Goal: Task Accomplishment & Management: Manage account settings

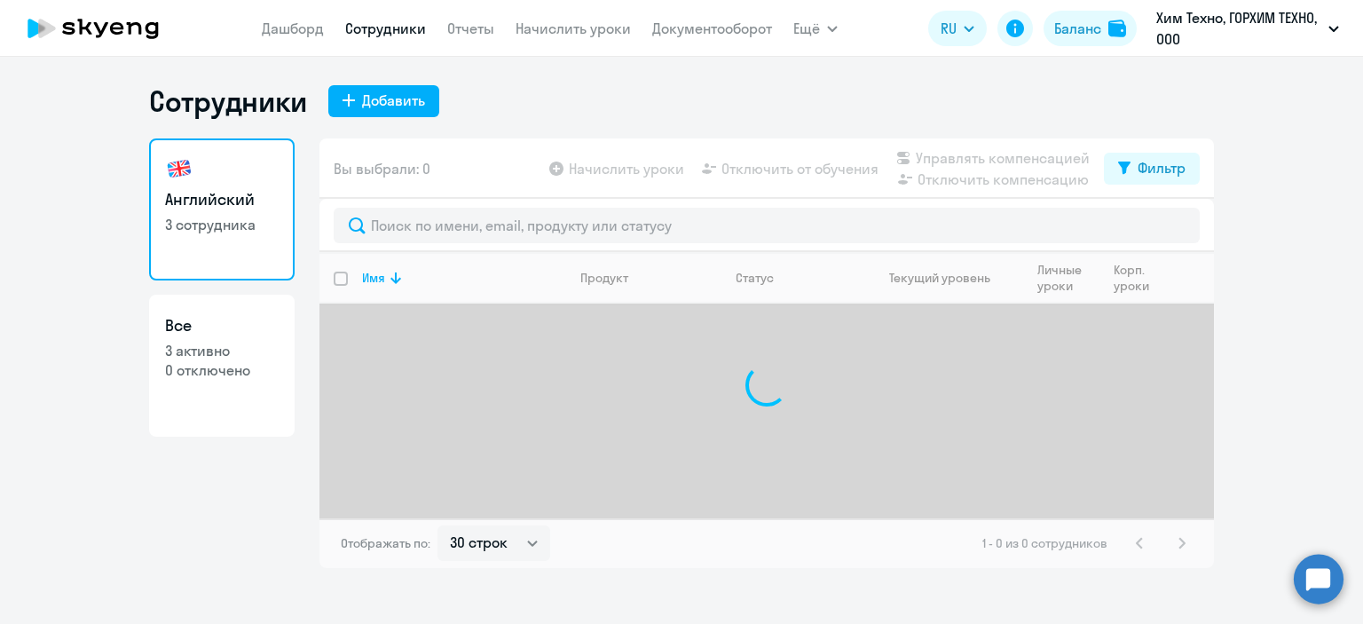
select select "30"
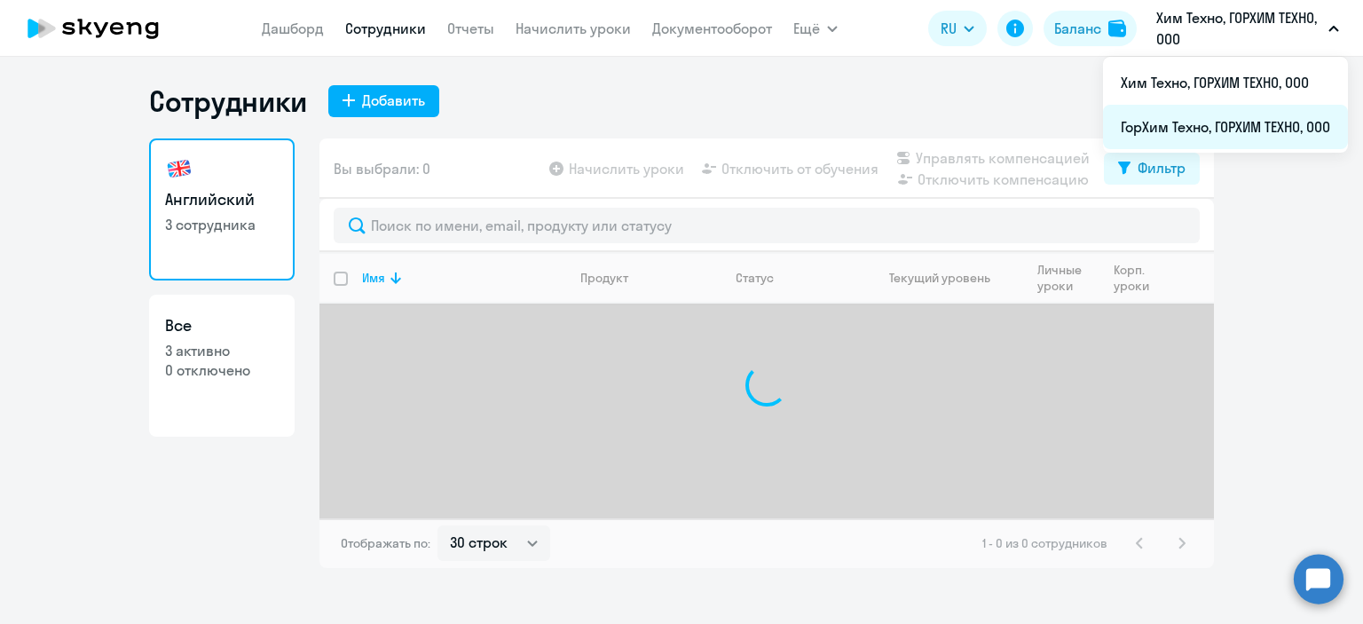
click at [1182, 114] on li "ГорХим Техно, ГОРХИМ ТЕХНО, ООО" at bounding box center [1225, 127] width 245 height 44
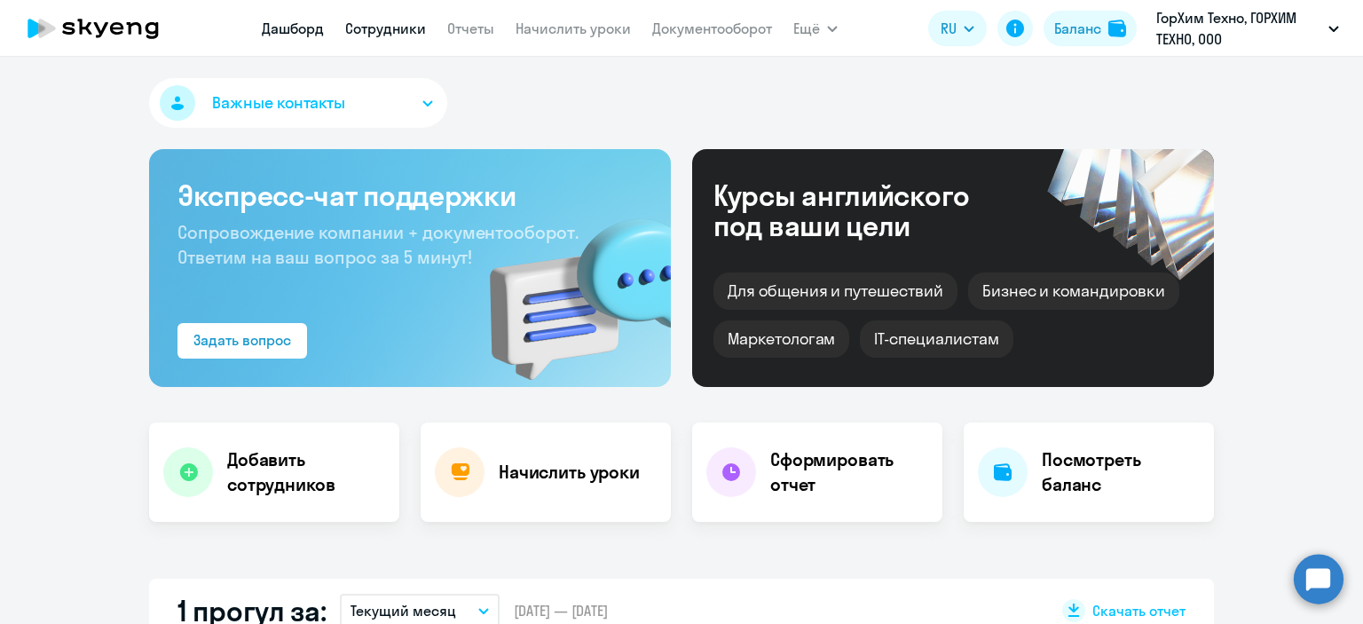
click at [372, 27] on link "Сотрудники" at bounding box center [385, 29] width 81 height 18
select select "30"
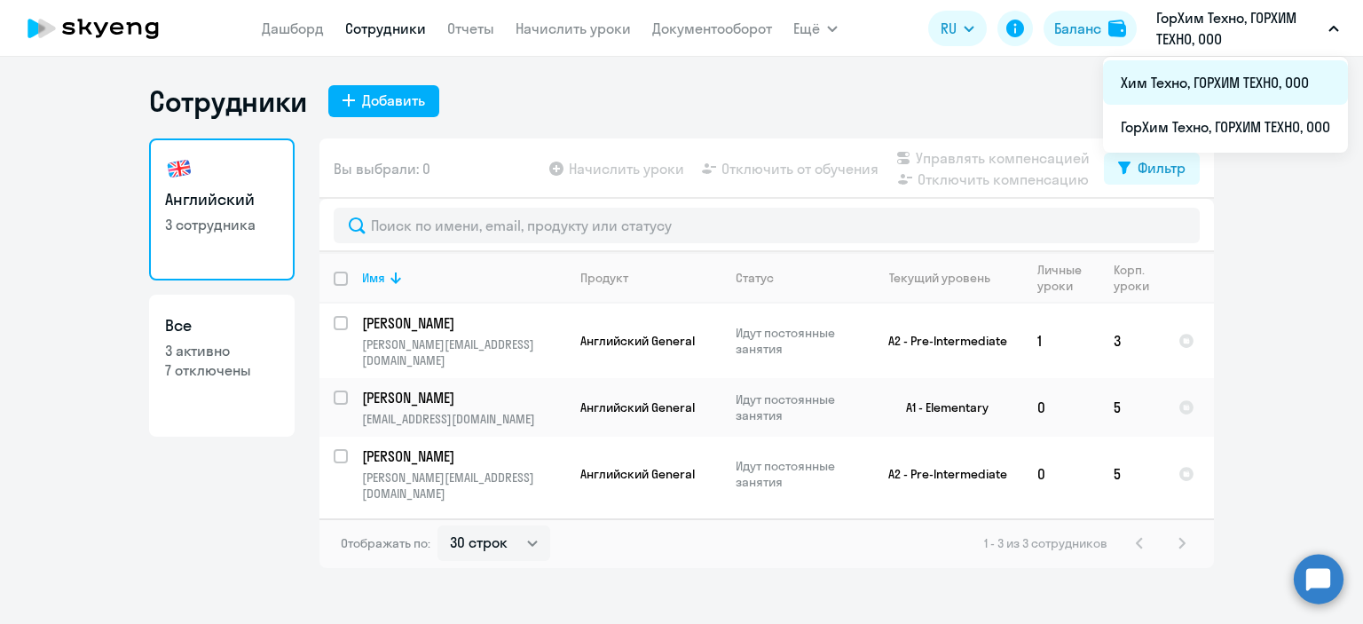
click at [1217, 75] on li "Хим Техно, ГОРХИМ ТЕХНО, ООО" at bounding box center [1225, 82] width 245 height 44
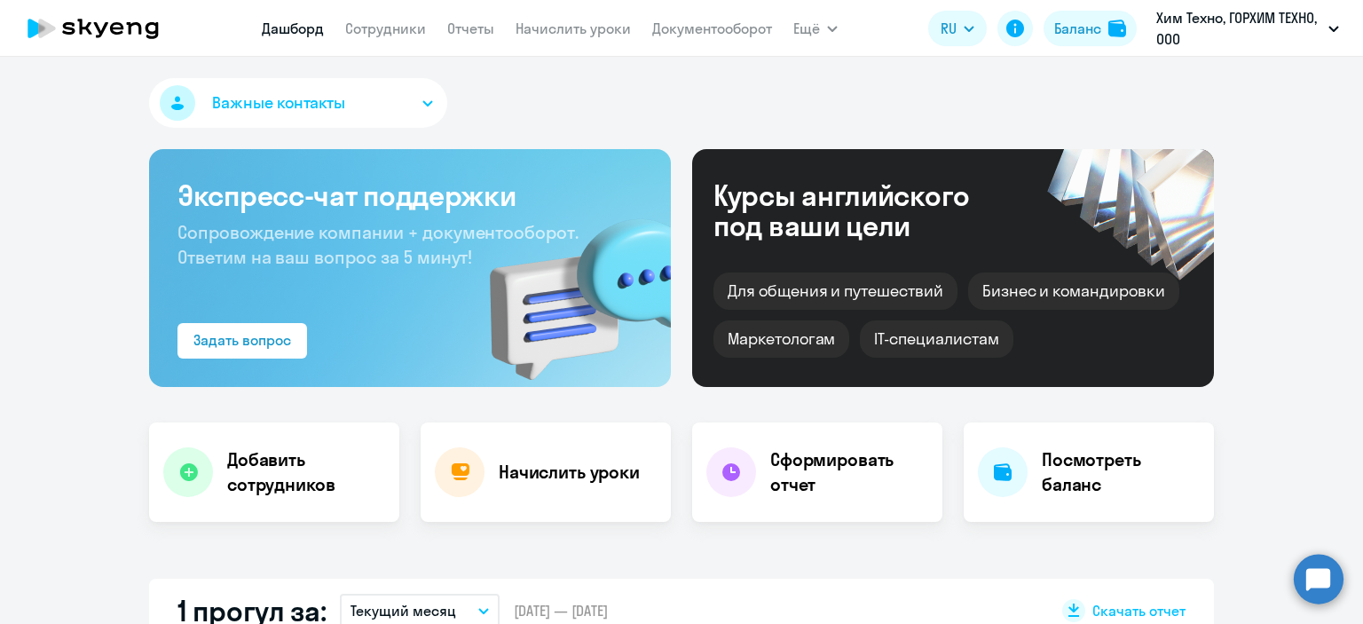
select select "30"
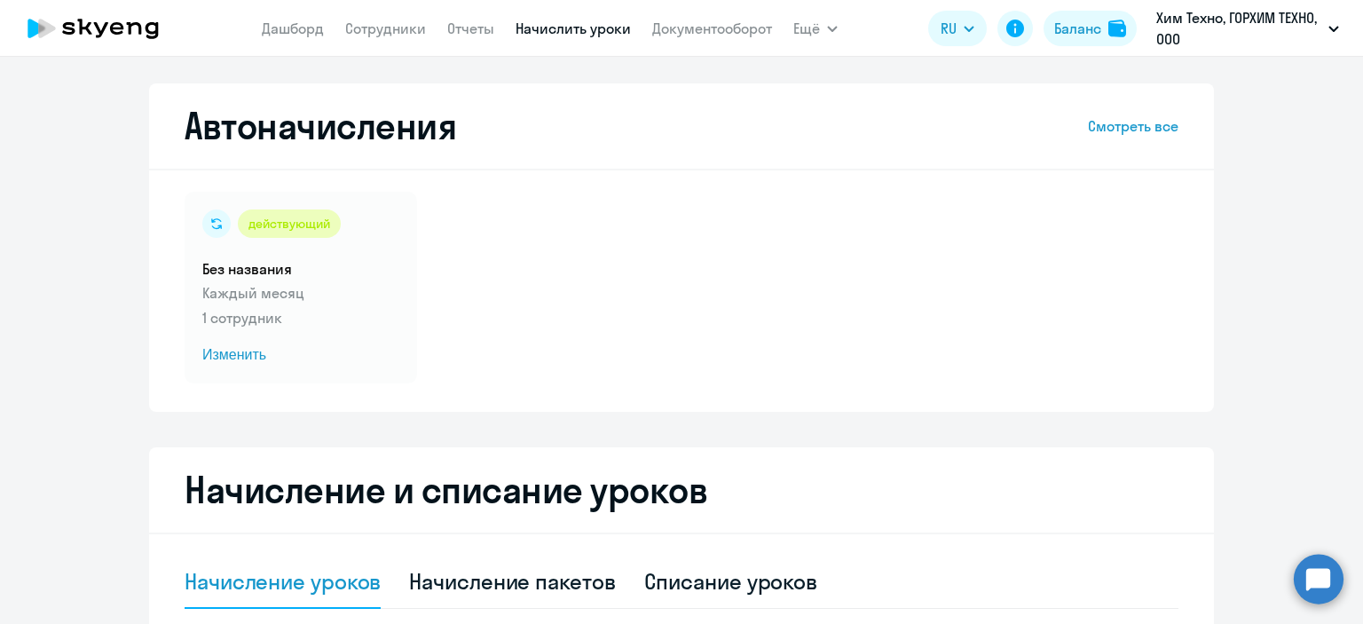
select select "10"
click at [391, 20] on link "Сотрудники" at bounding box center [385, 29] width 81 height 18
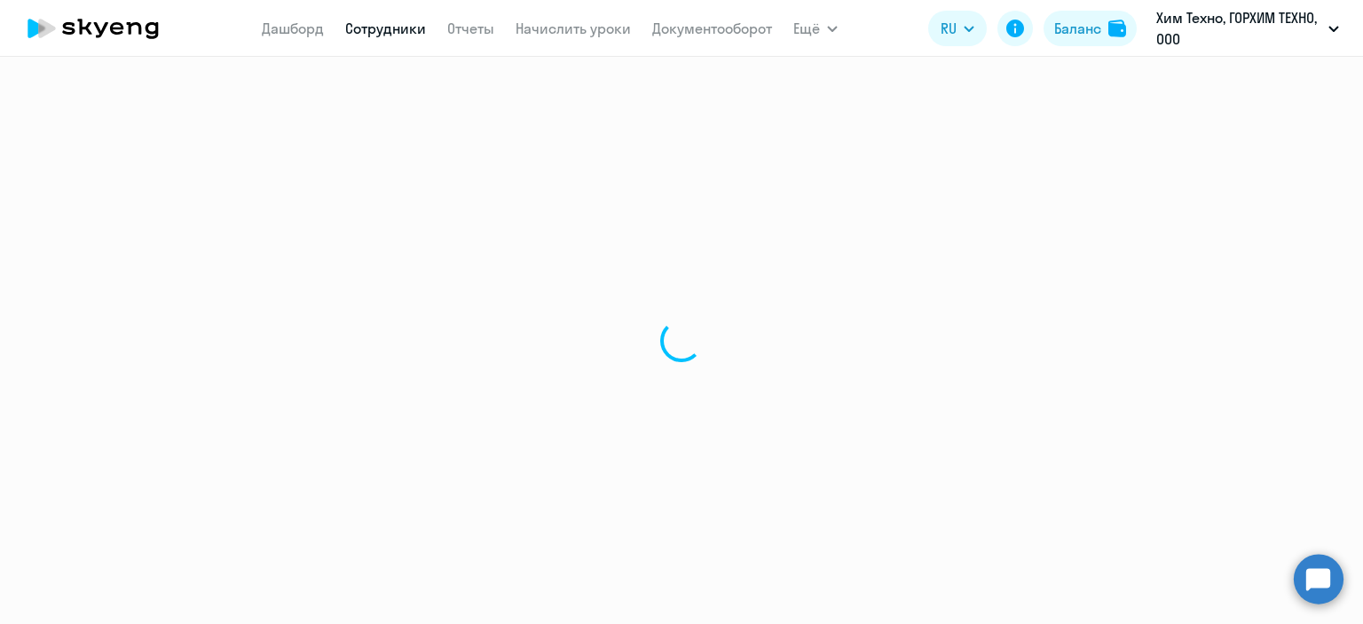
select select "30"
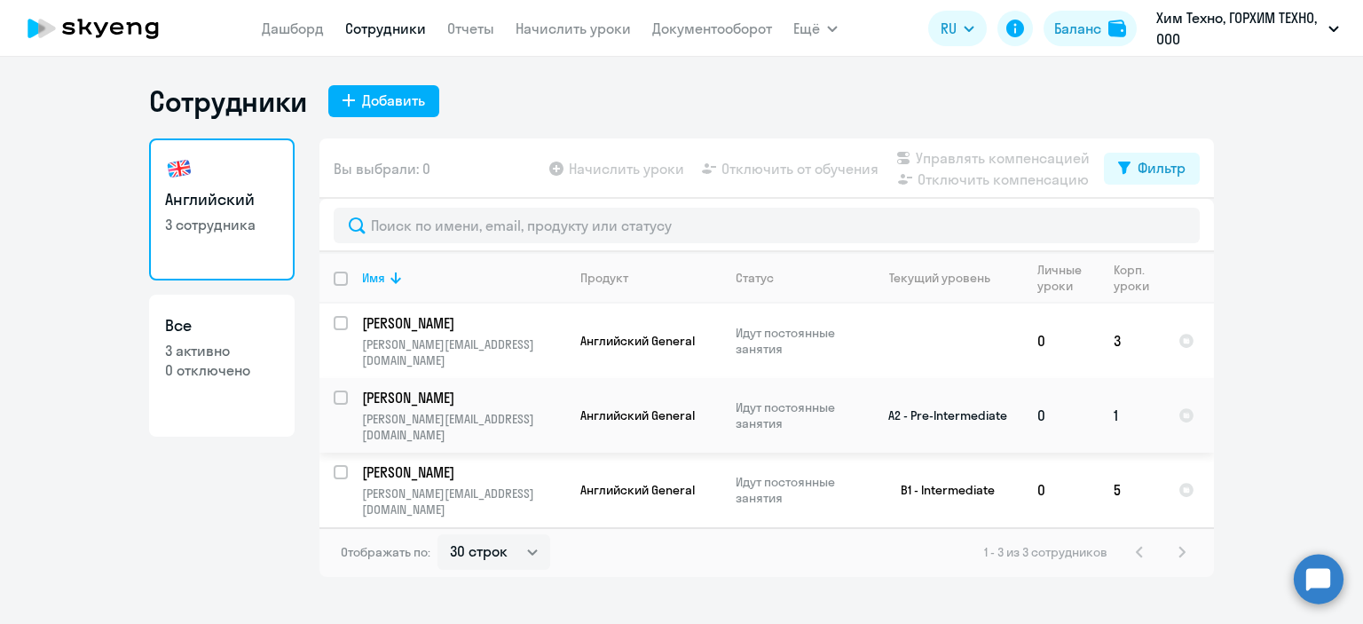
click at [335, 398] on input "select row 13890702" at bounding box center [351, 407] width 35 height 35
checkbox input "true"
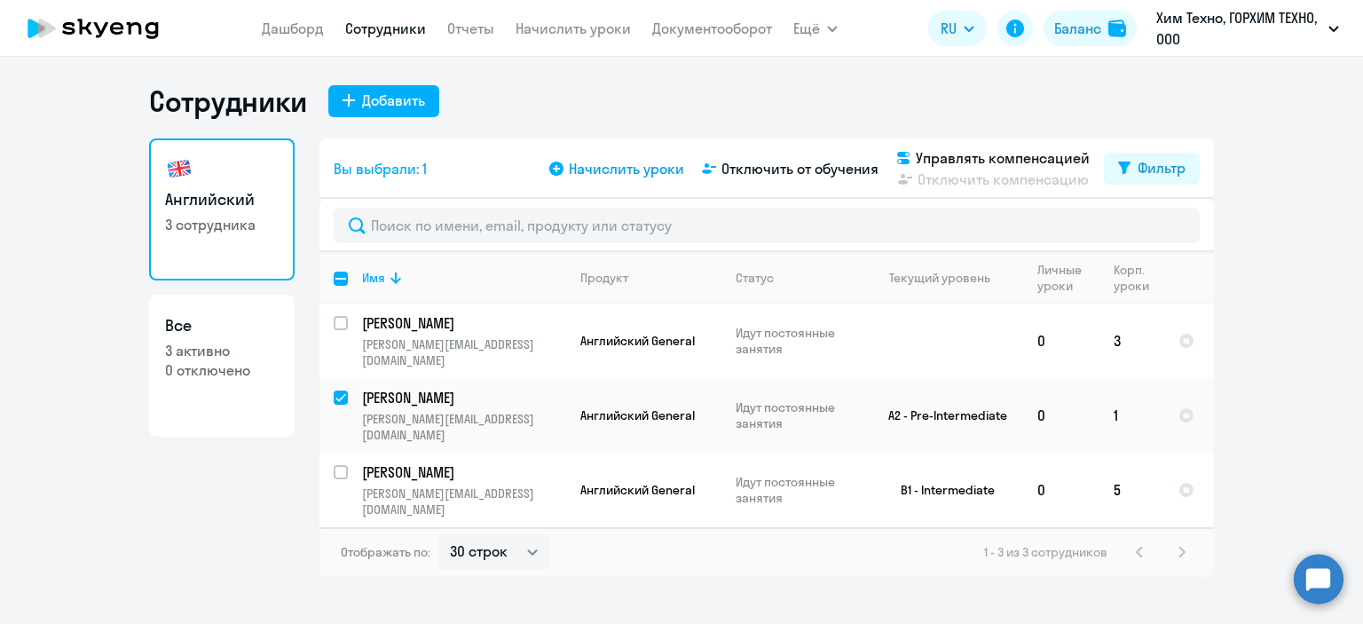
click at [608, 171] on span "Начислить уроки" at bounding box center [626, 168] width 115 height 21
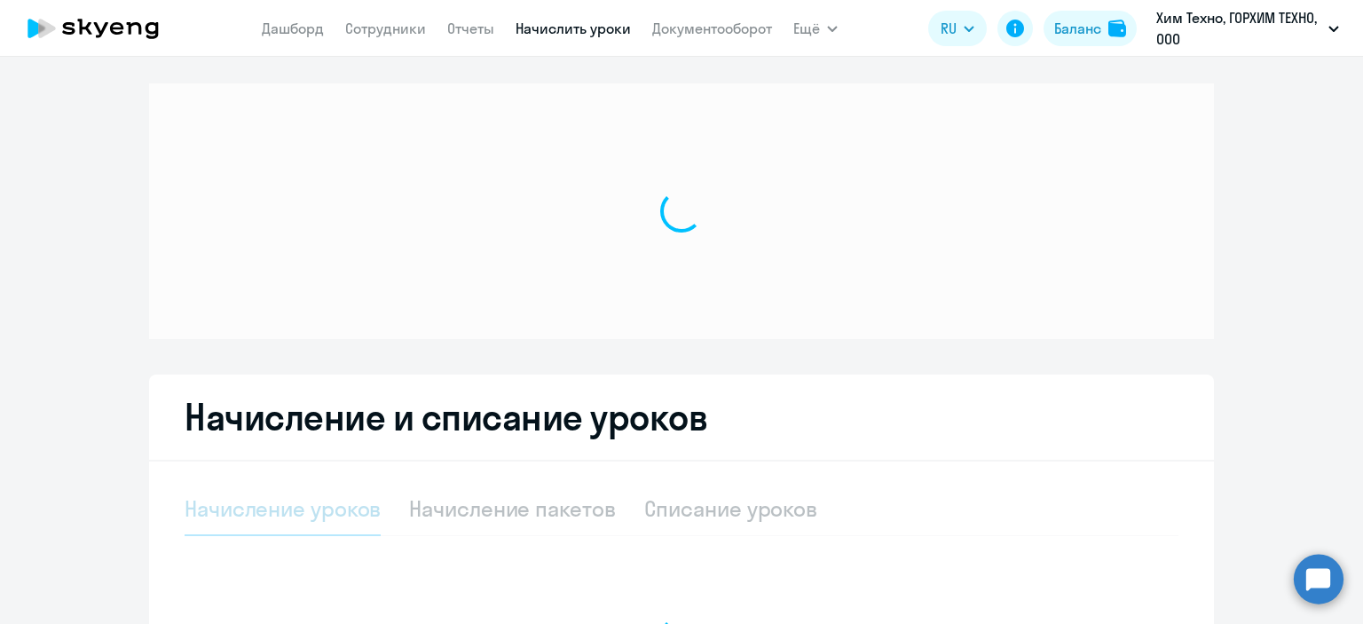
select select "10"
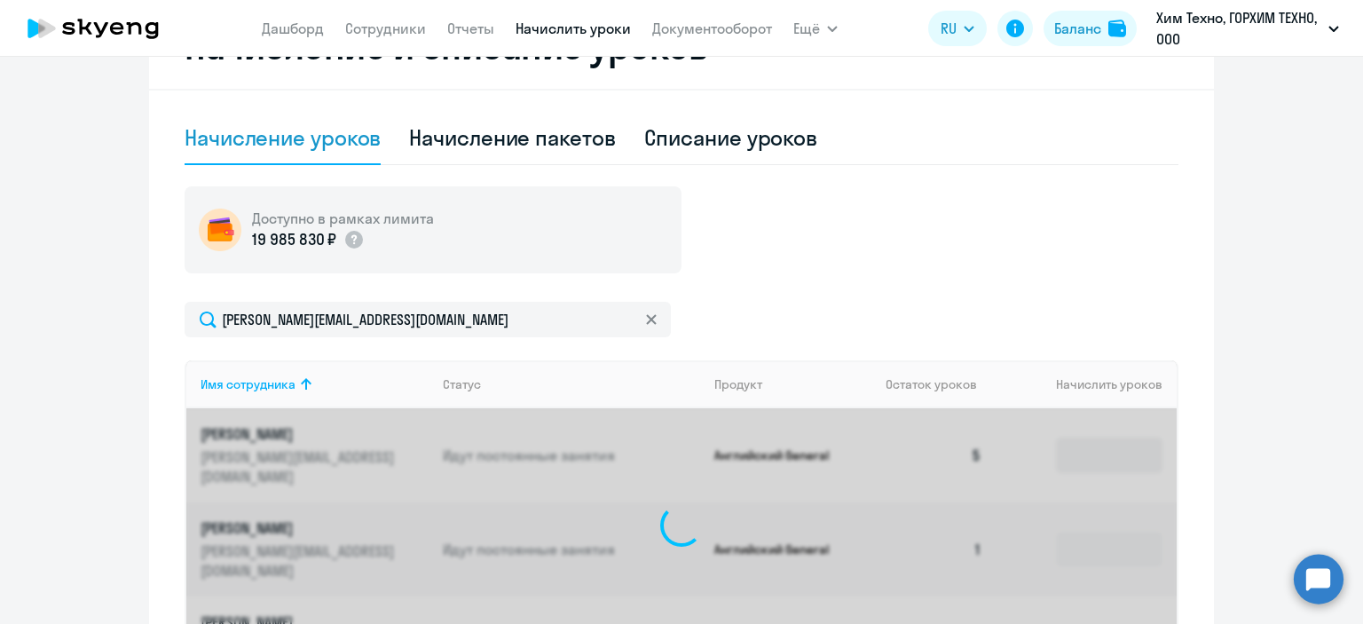
scroll to position [595, 0]
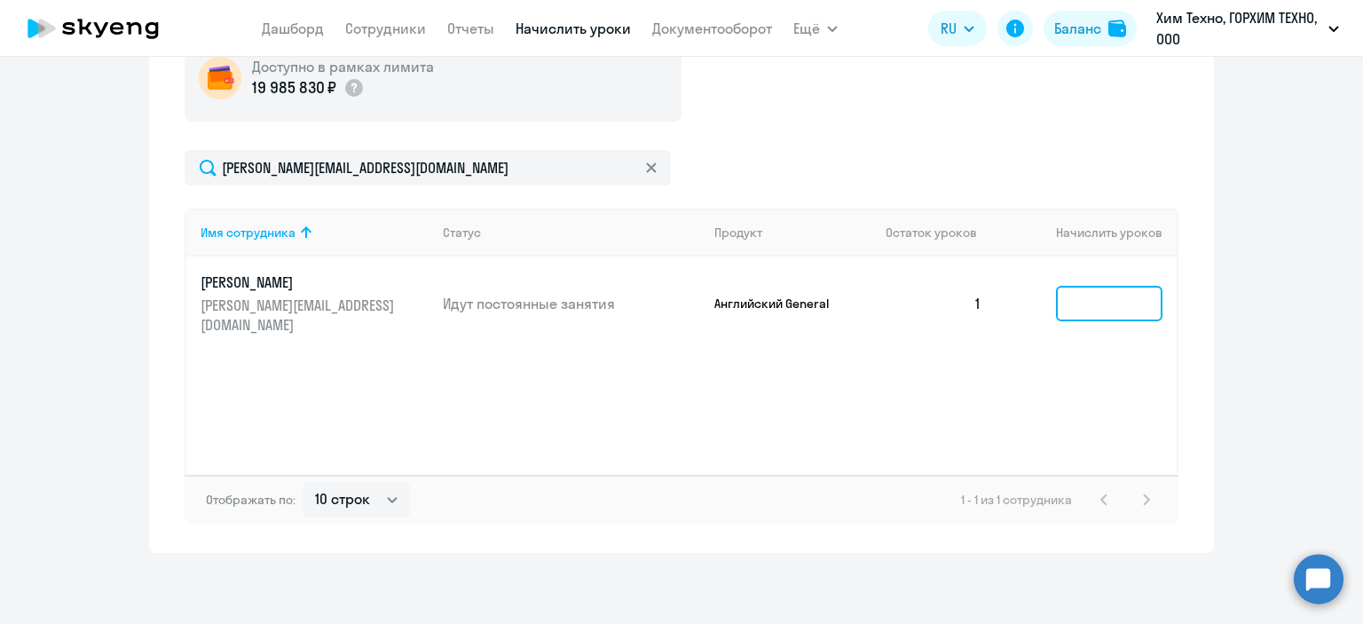
click at [1074, 286] on input at bounding box center [1109, 303] width 106 height 35
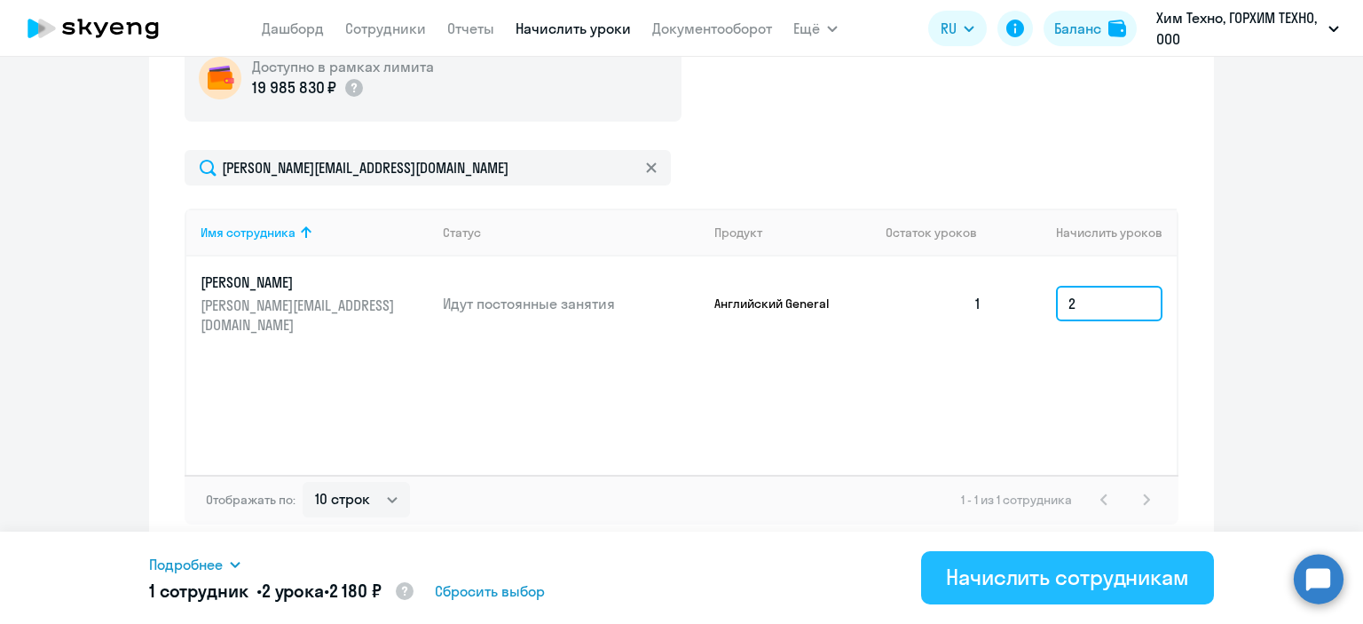
type input "2"
click at [1043, 578] on div "Начислить сотрудникам" at bounding box center [1067, 577] width 243 height 28
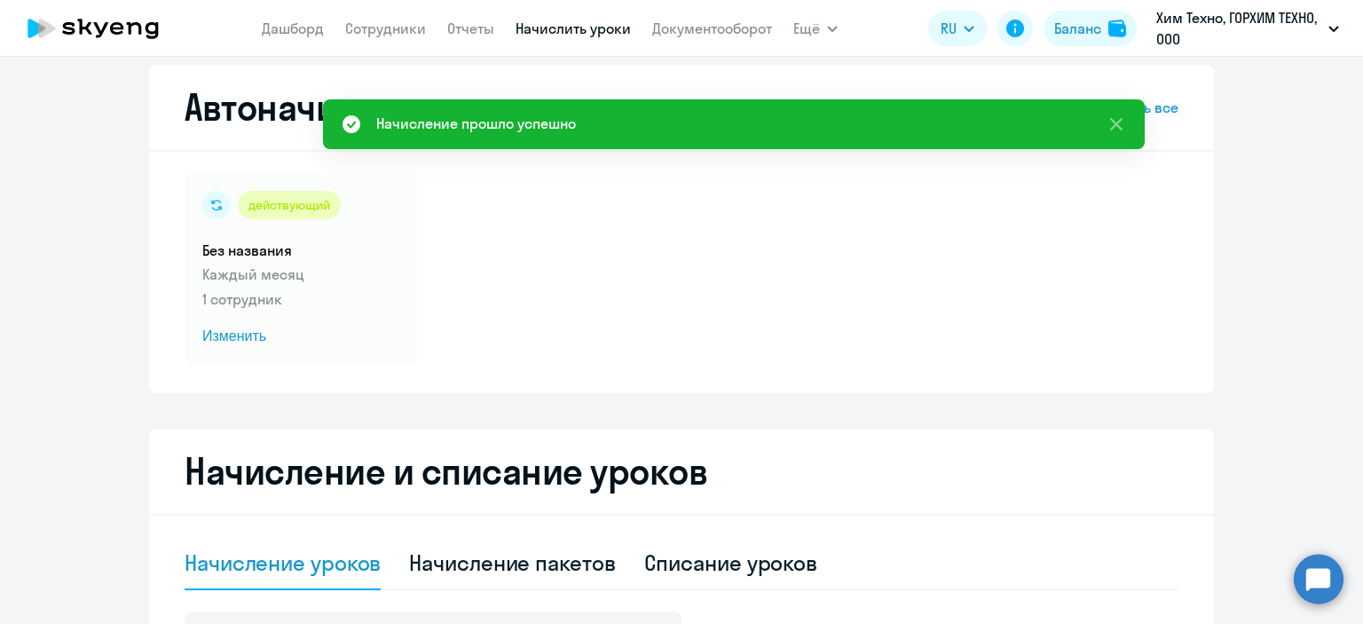
scroll to position [0, 0]
